Goal: Information Seeking & Learning: Learn about a topic

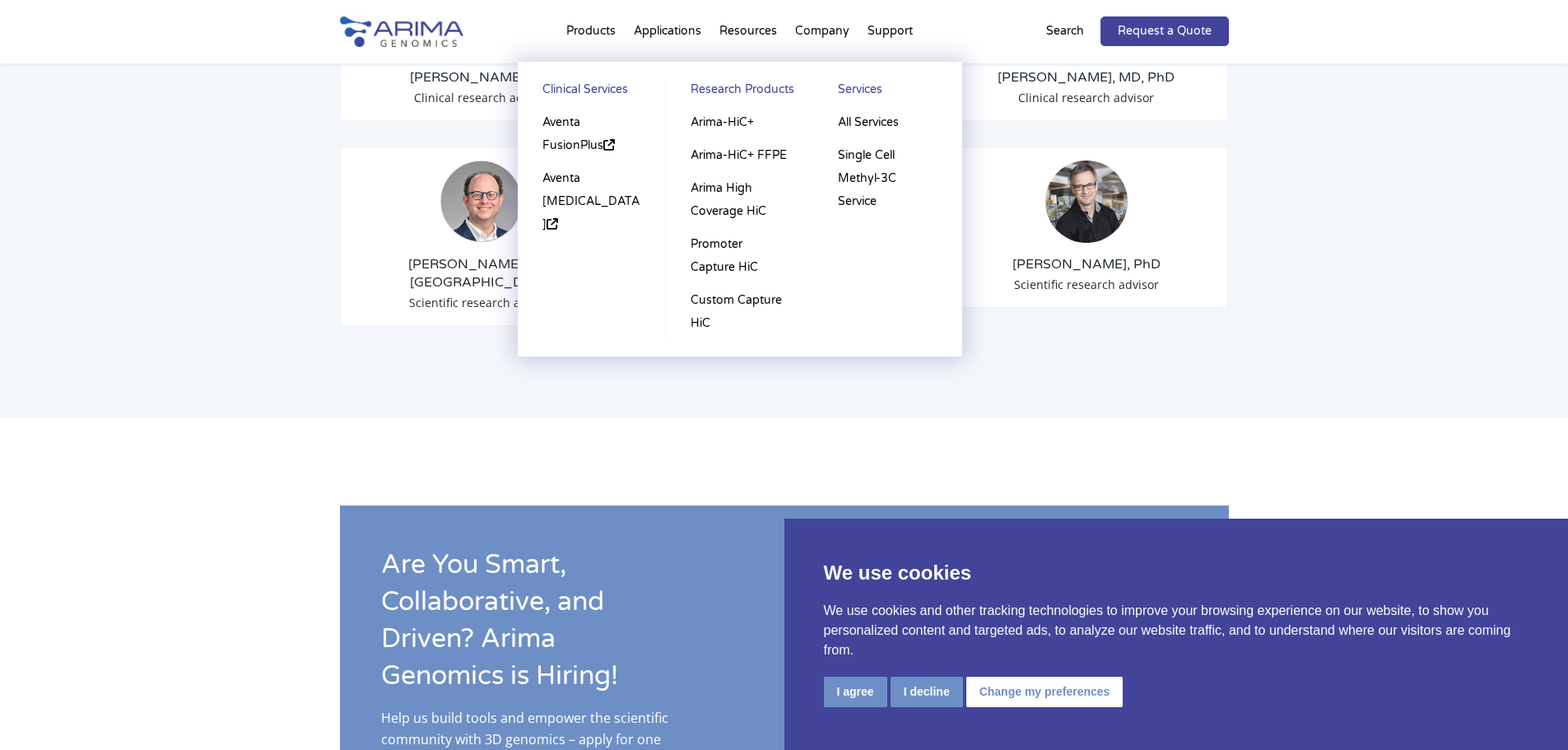
scroll to position [2186, 0]
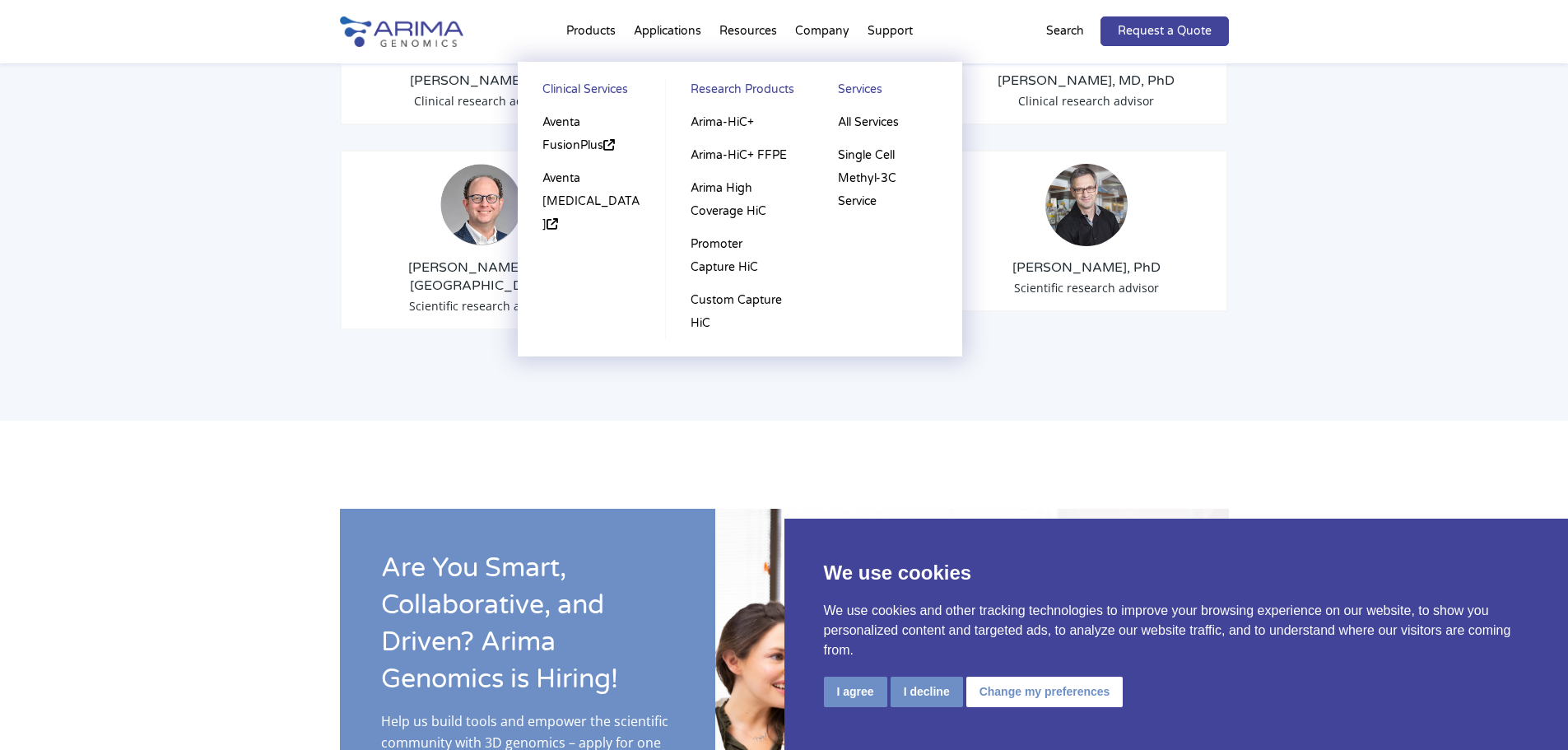
click at [756, 80] on link "Research Products" at bounding box center [739, 93] width 115 height 28
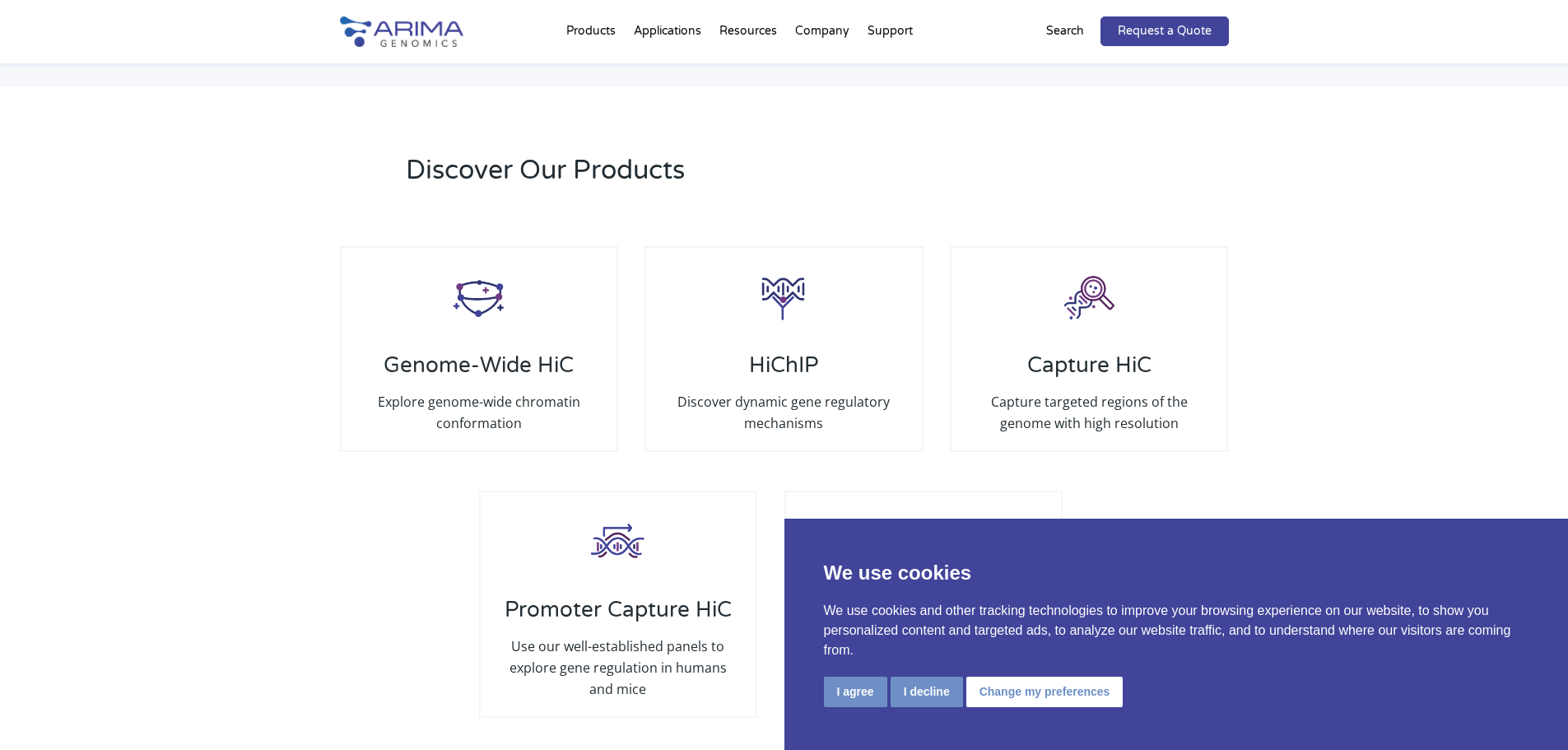
scroll to position [3000, 0]
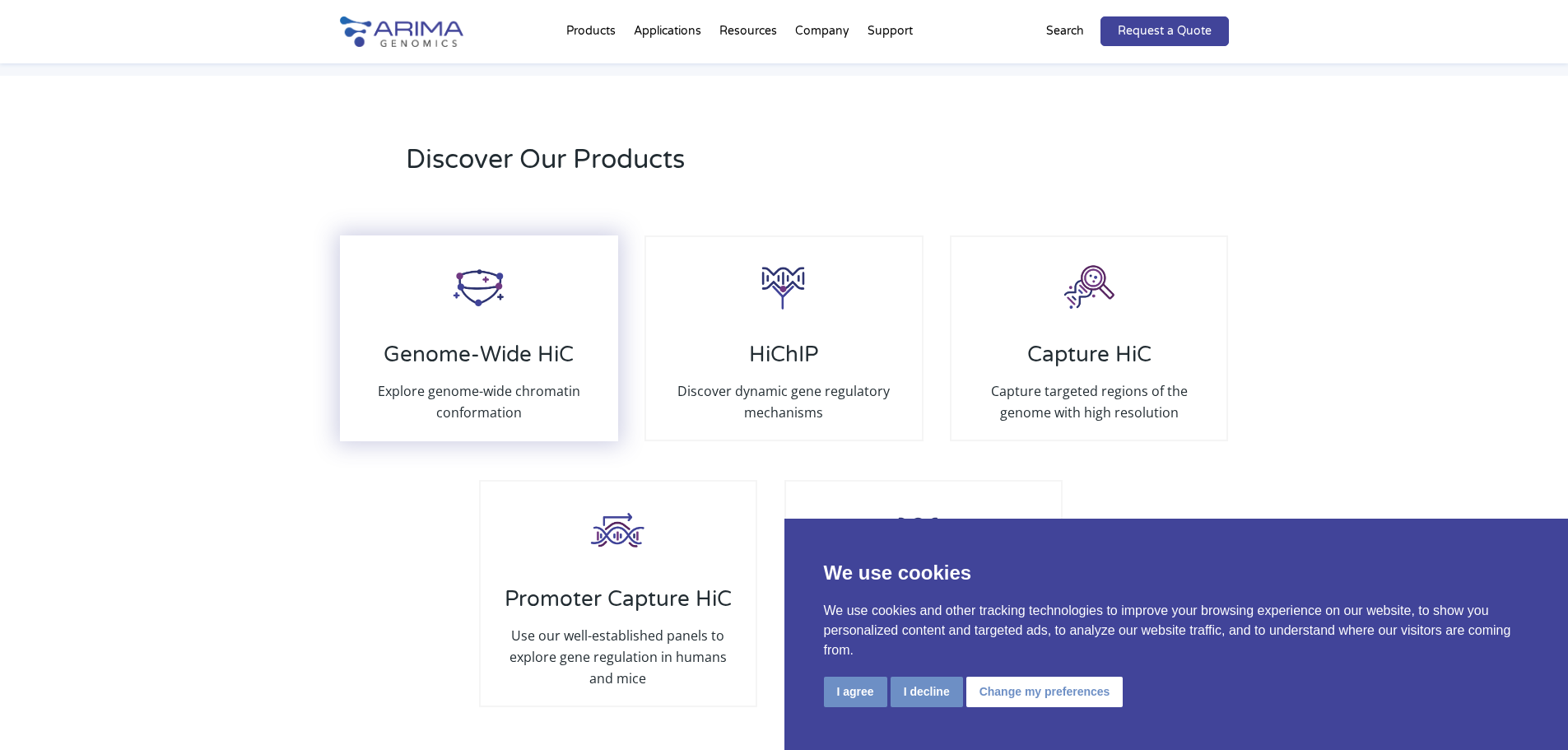
click at [503, 342] on h3 "Genome-Wide HiC" at bounding box center [479, 361] width 242 height 39
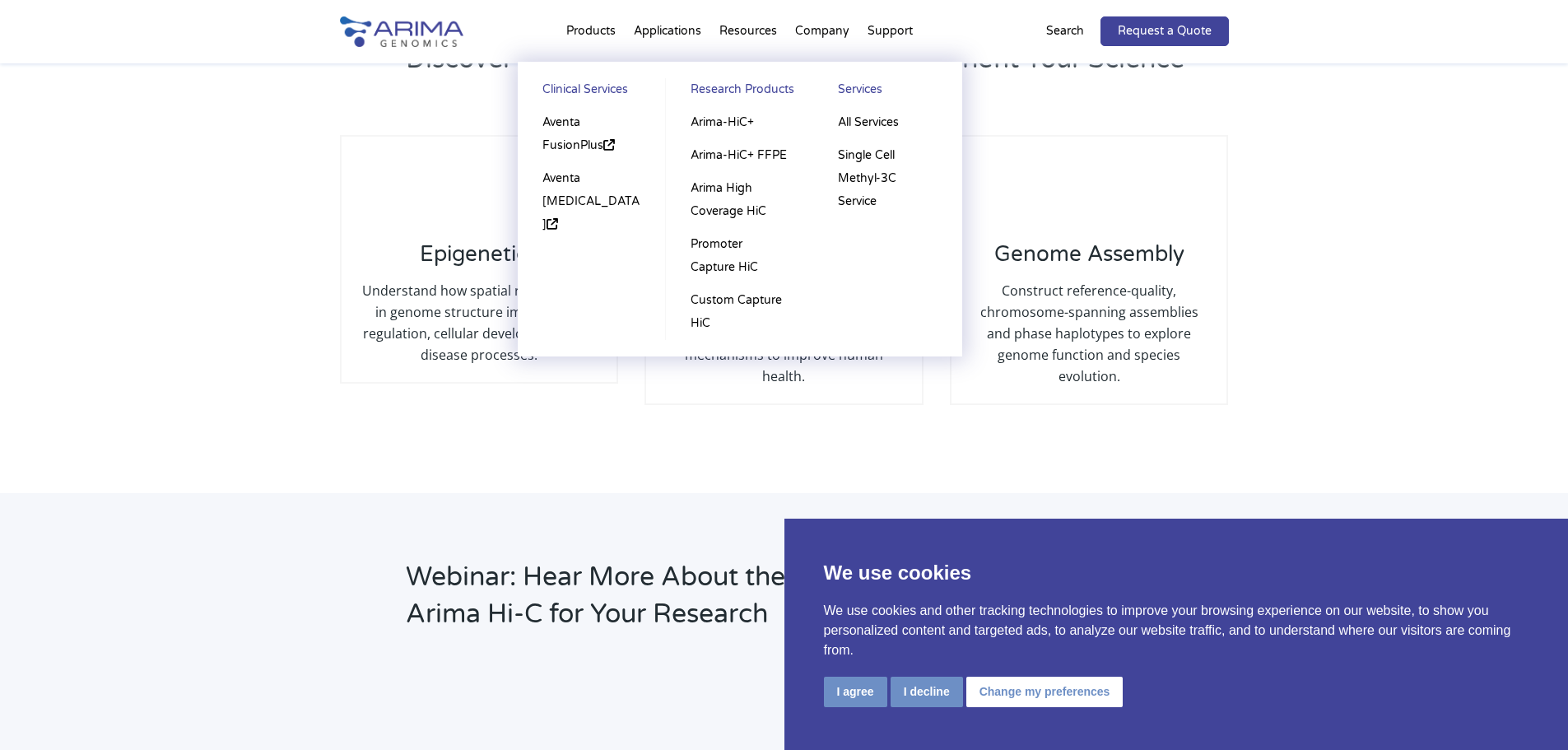
scroll to position [1579, 0]
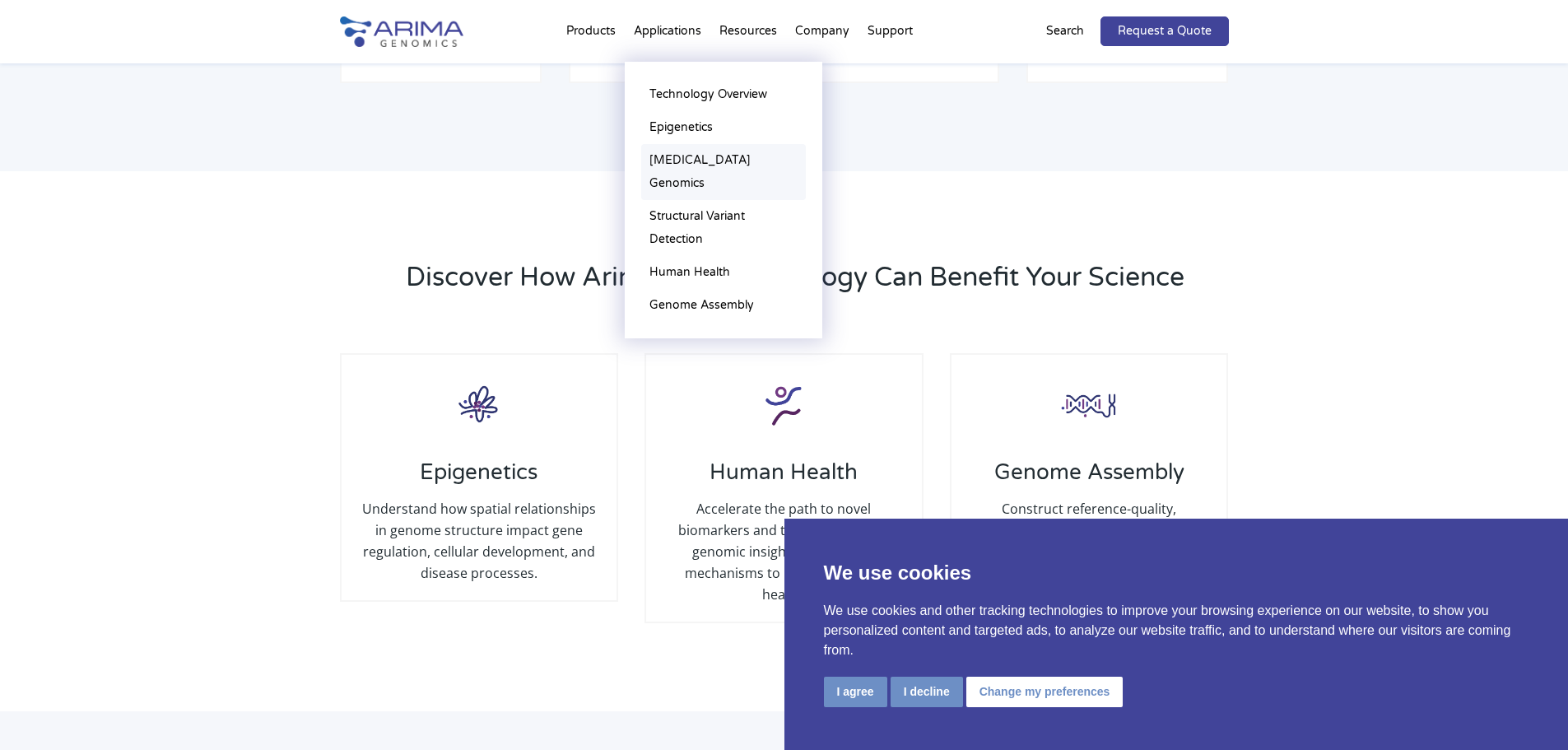
click at [753, 170] on link "[MEDICAL_DATA] Genomics" at bounding box center [723, 171] width 165 height 56
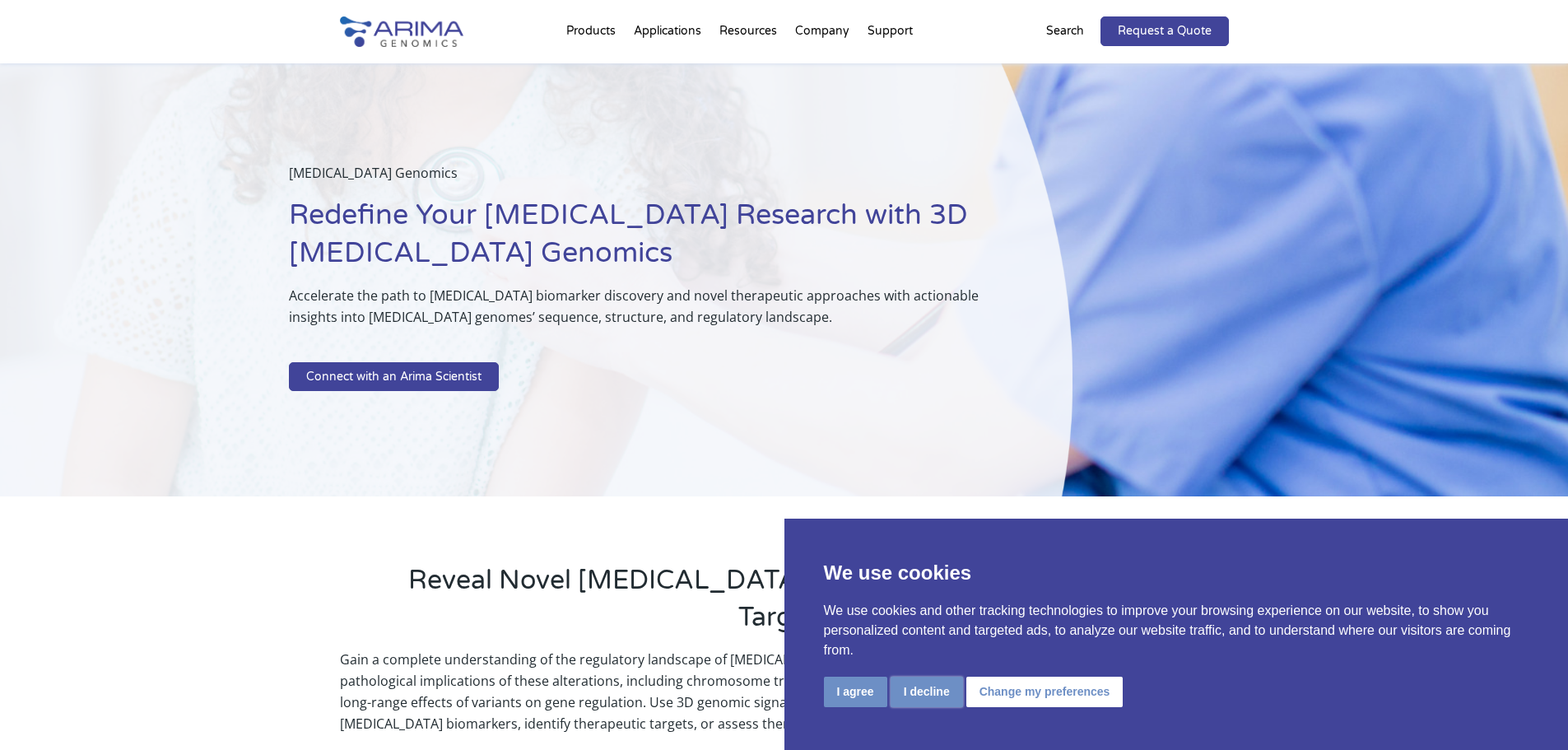
click at [942, 690] on button "I decline" at bounding box center [927, 692] width 73 height 30
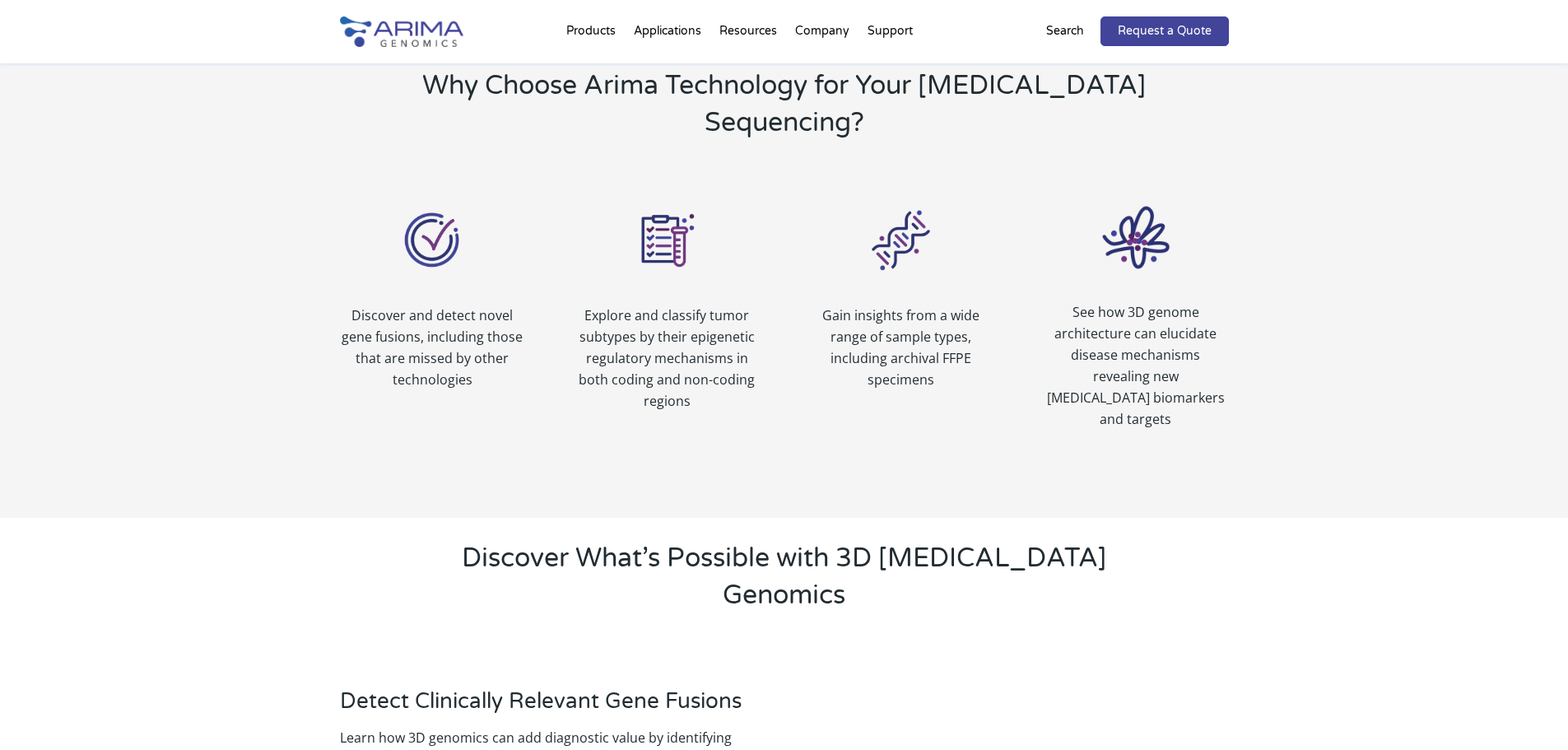
scroll to position [1119, 0]
